Goal: Task Accomplishment & Management: Use online tool/utility

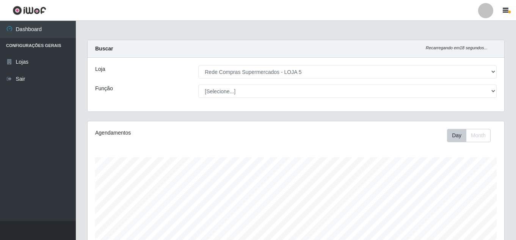
select select "397"
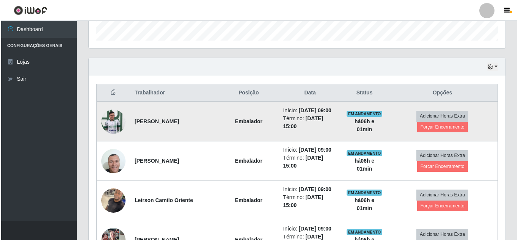
scroll to position [227, 0]
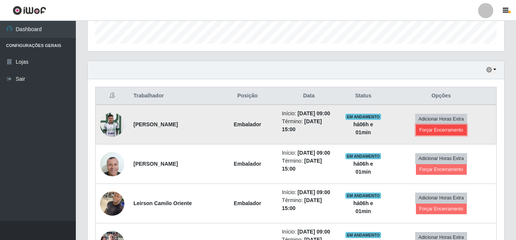
click at [446, 130] on button "Forçar Encerramento" at bounding box center [441, 130] width 51 height 11
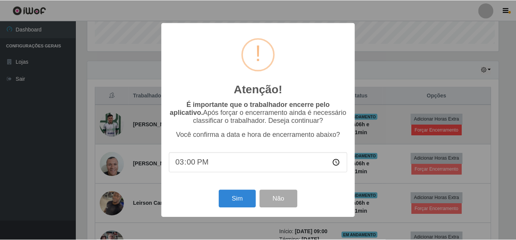
scroll to position [157, 413]
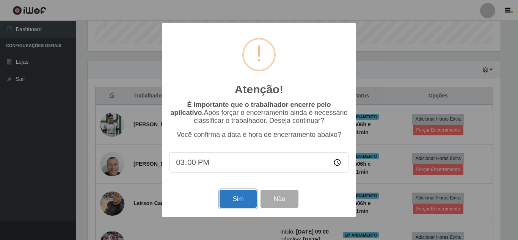
click at [242, 196] on button "Sim" at bounding box center [237, 199] width 37 height 18
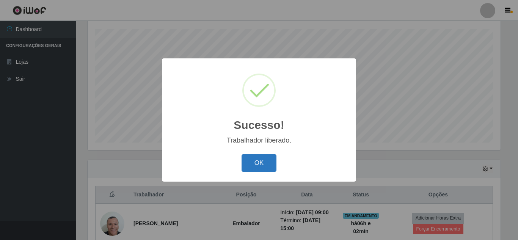
click at [253, 164] on button "OK" at bounding box center [258, 163] width 35 height 18
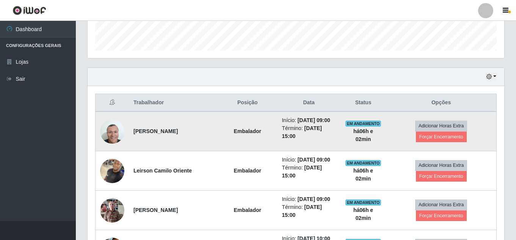
scroll to position [242, 0]
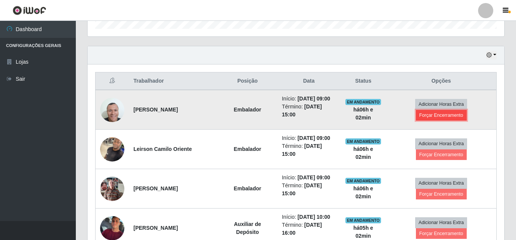
click at [450, 118] on button "Forçar Encerramento" at bounding box center [441, 115] width 51 height 11
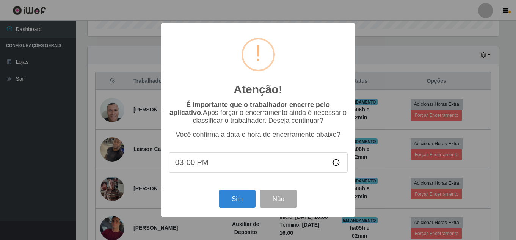
scroll to position [157, 413]
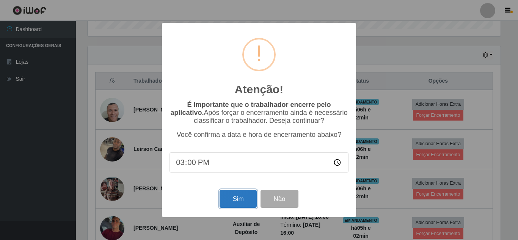
click at [245, 200] on button "Sim" at bounding box center [237, 199] width 37 height 18
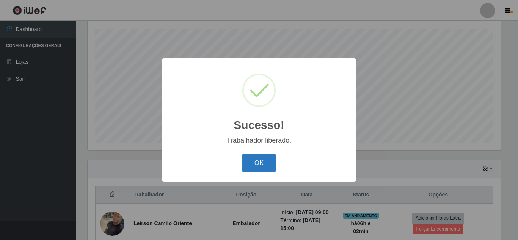
click at [257, 161] on button "OK" at bounding box center [258, 163] width 35 height 18
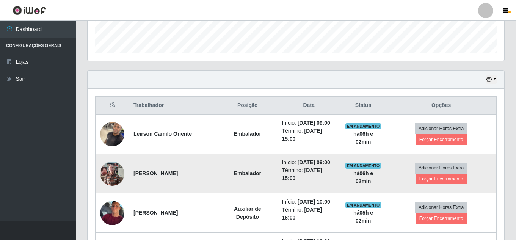
scroll to position [242, 0]
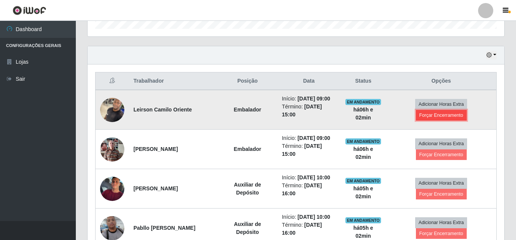
click at [441, 118] on button "Forçar Encerramento" at bounding box center [441, 115] width 51 height 11
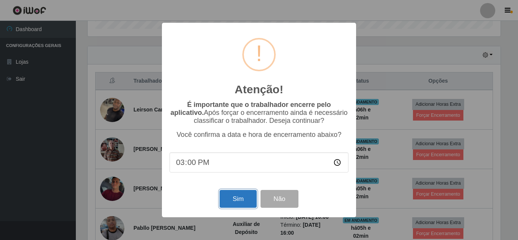
click at [240, 208] on button "Sim" at bounding box center [237, 199] width 37 height 18
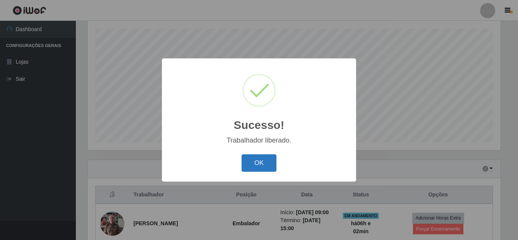
click at [258, 161] on button "OK" at bounding box center [258, 163] width 35 height 18
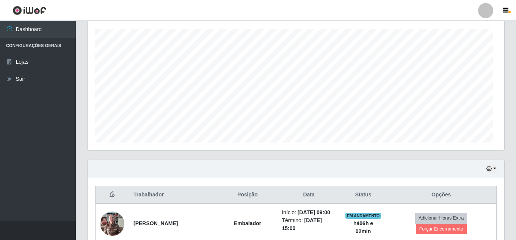
scroll to position [0, 0]
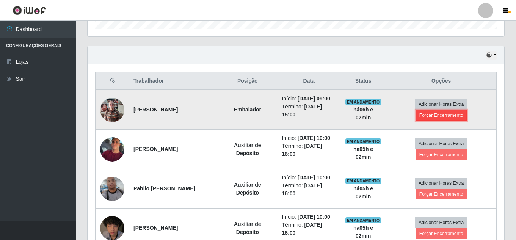
click at [446, 119] on button "Forçar Encerramento" at bounding box center [441, 115] width 51 height 11
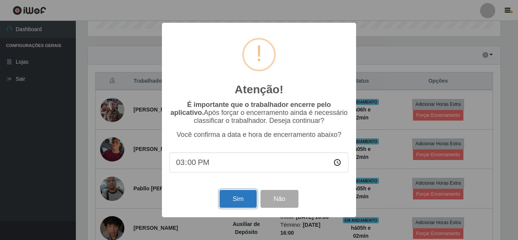
click at [237, 205] on button "Sim" at bounding box center [237, 199] width 37 height 18
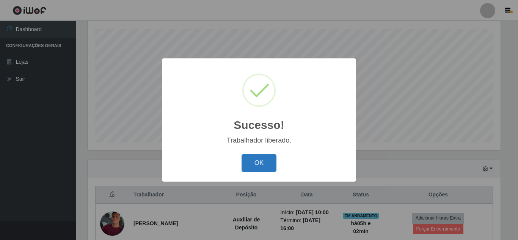
click at [252, 159] on button "OK" at bounding box center [258, 163] width 35 height 18
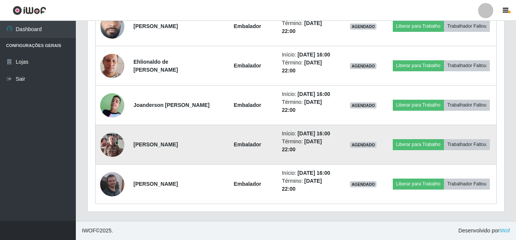
scroll to position [469, 0]
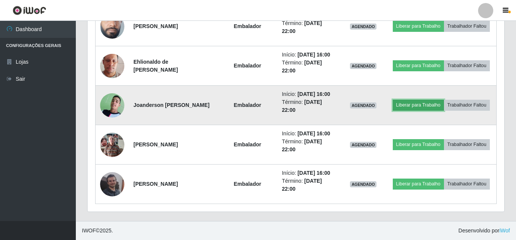
click at [430, 110] on button "Liberar para Trabalho" at bounding box center [417, 105] width 51 height 11
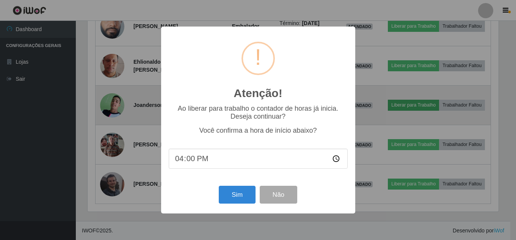
scroll to position [157, 413]
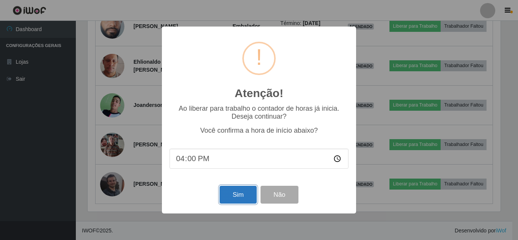
click at [235, 198] on button "Sim" at bounding box center [237, 195] width 37 height 18
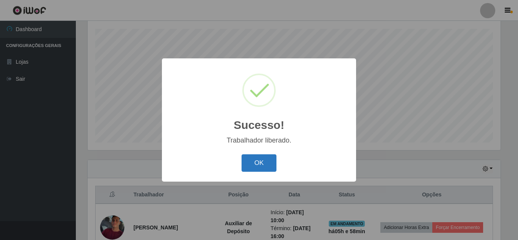
click at [274, 165] on button "OK" at bounding box center [258, 163] width 35 height 18
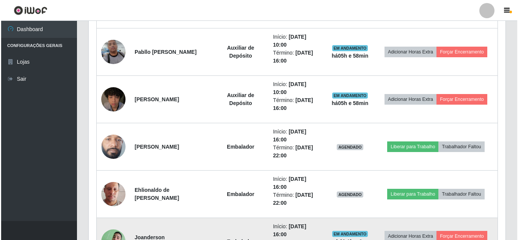
scroll to position [394, 0]
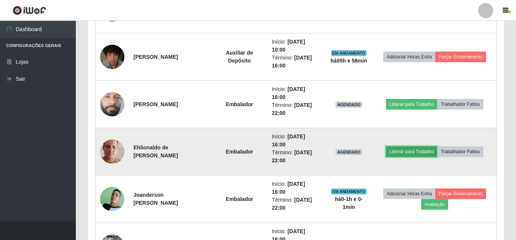
click at [400, 151] on button "Liberar para Trabalho" at bounding box center [411, 151] width 51 height 11
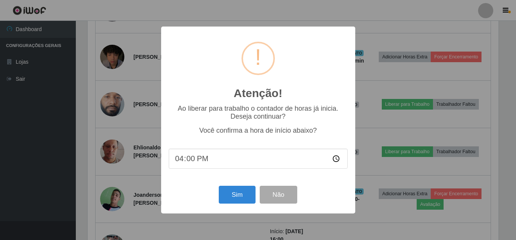
scroll to position [157, 413]
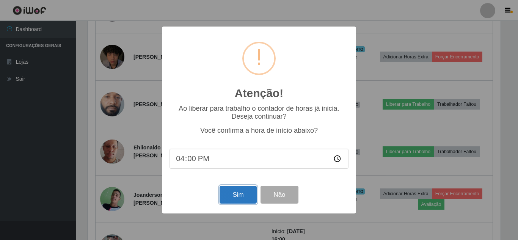
click at [249, 193] on button "Sim" at bounding box center [237, 195] width 37 height 18
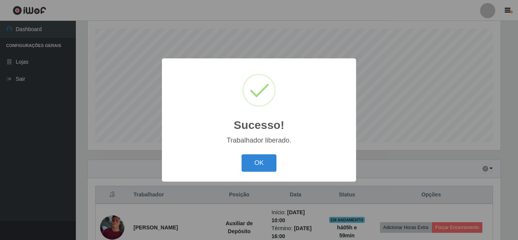
click at [241, 154] on button "OK" at bounding box center [258, 163] width 35 height 18
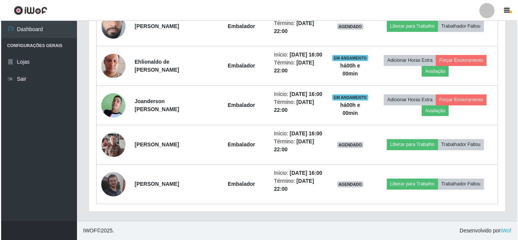
scroll to position [507, 0]
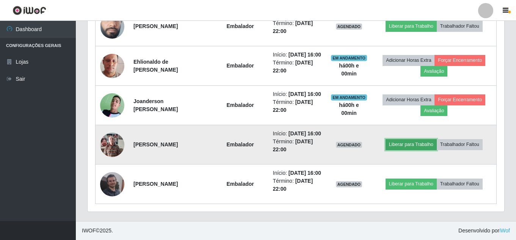
click at [402, 139] on button "Liberar para Trabalho" at bounding box center [410, 144] width 51 height 11
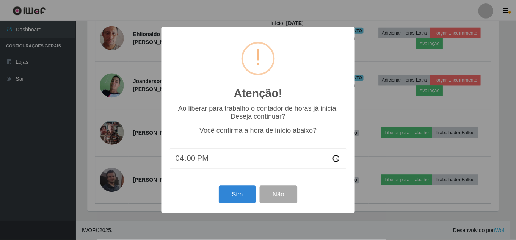
scroll to position [157, 413]
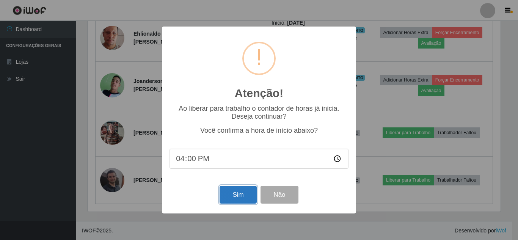
click at [225, 192] on button "Sim" at bounding box center [237, 195] width 37 height 18
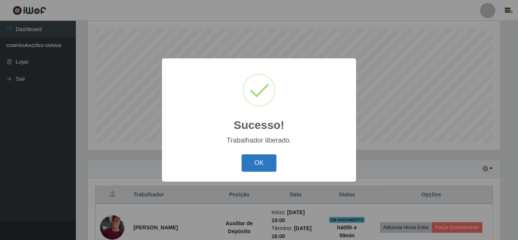
click at [267, 162] on button "OK" at bounding box center [258, 163] width 35 height 18
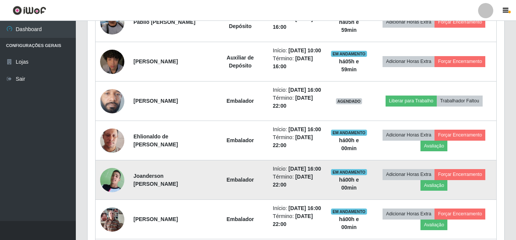
scroll to position [356, 0]
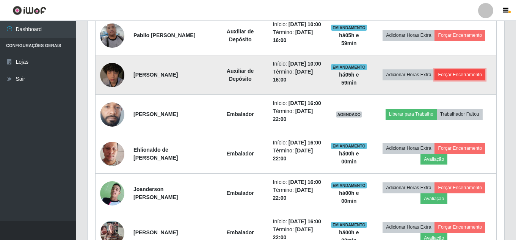
click at [458, 80] on button "Forçar Encerramento" at bounding box center [459, 74] width 51 height 11
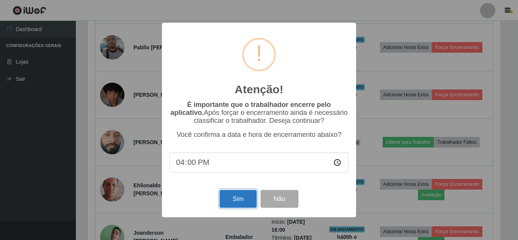
click at [228, 197] on button "Sim" at bounding box center [237, 199] width 37 height 18
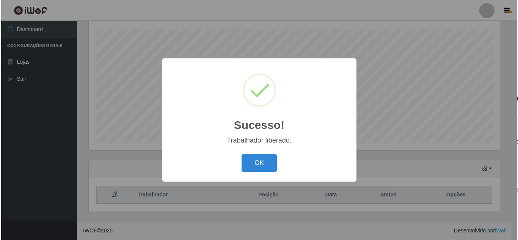
scroll to position [378696, 378441]
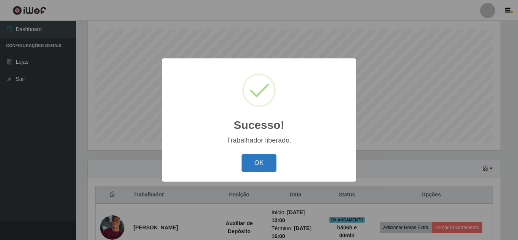
click at [264, 162] on button "OK" at bounding box center [258, 163] width 35 height 18
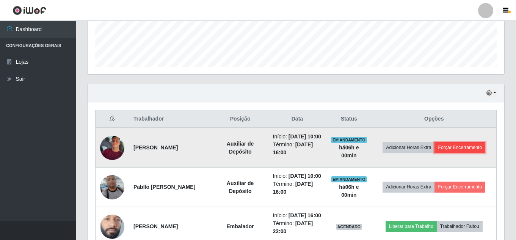
click at [460, 150] on button "Forçar Encerramento" at bounding box center [459, 147] width 51 height 11
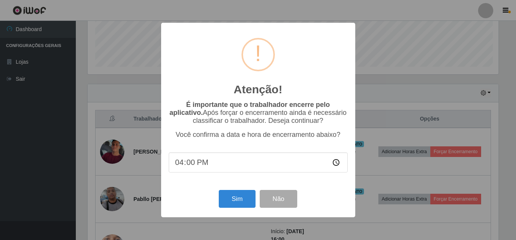
scroll to position [157, 413]
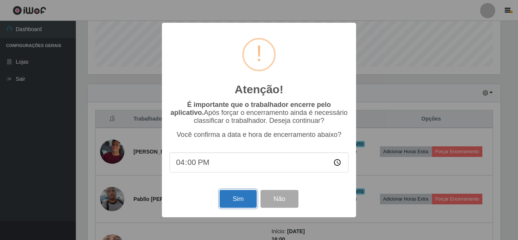
click at [244, 202] on button "Sim" at bounding box center [237, 199] width 37 height 18
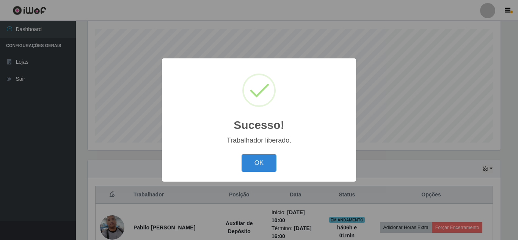
click at [241, 154] on button "OK" at bounding box center [258, 163] width 35 height 18
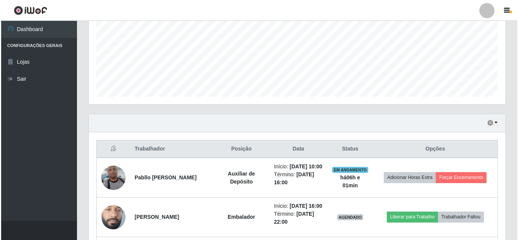
scroll to position [280, 0]
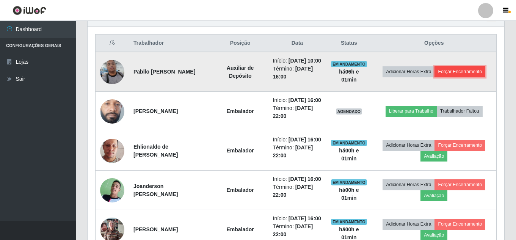
click at [451, 77] on button "Forçar Encerramento" at bounding box center [459, 71] width 51 height 11
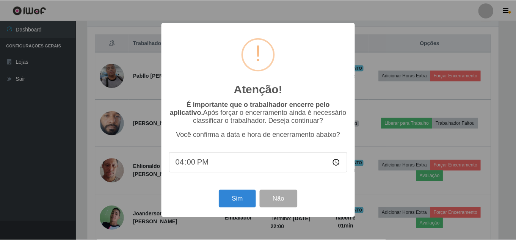
scroll to position [157, 413]
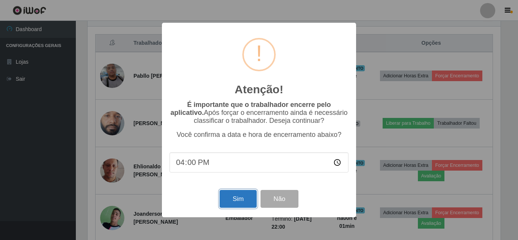
click at [245, 198] on button "Sim" at bounding box center [237, 199] width 37 height 18
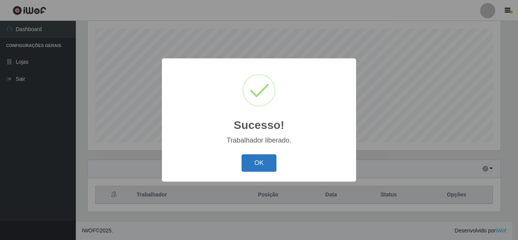
drag, startPoint x: 258, startPoint y: 169, endPoint x: 328, endPoint y: 144, distance: 74.2
click at [261, 168] on button "OK" at bounding box center [258, 163] width 35 height 18
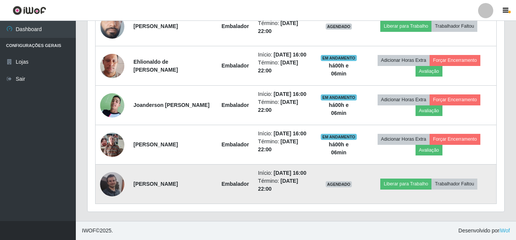
scroll to position [356, 0]
click at [404, 189] on button "Liberar para Trabalho" at bounding box center [405, 183] width 51 height 11
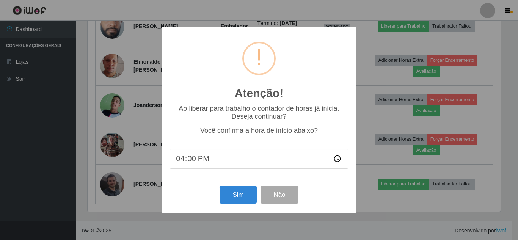
scroll to position [157, 413]
click at [244, 194] on button "Sim" at bounding box center [237, 195] width 37 height 18
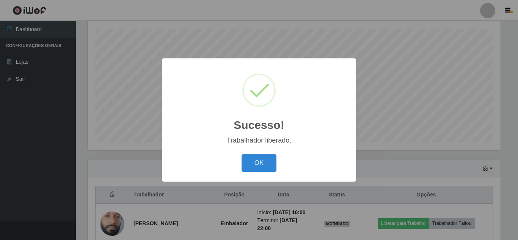
click at [241, 154] on button "OK" at bounding box center [258, 163] width 35 height 18
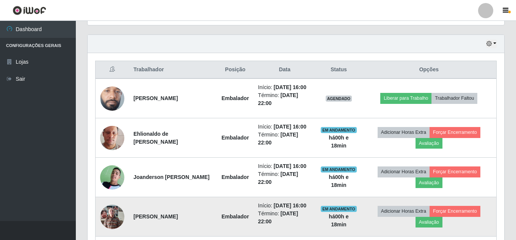
scroll to position [214, 0]
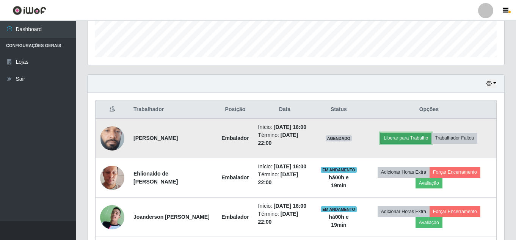
click at [391, 143] on button "Liberar para Trabalho" at bounding box center [405, 138] width 51 height 11
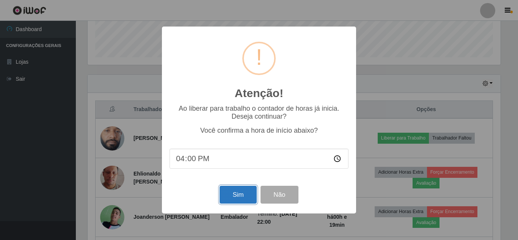
click at [241, 197] on button "Sim" at bounding box center [237, 195] width 37 height 18
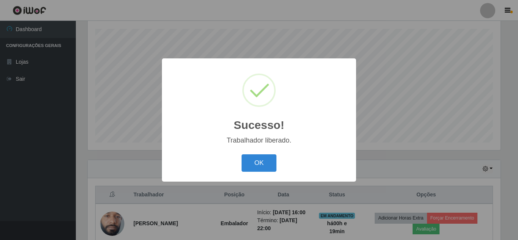
click at [241, 154] on button "OK" at bounding box center [258, 163] width 35 height 18
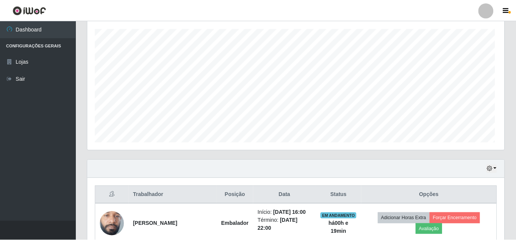
scroll to position [157, 416]
